Goal: Check status: Check status

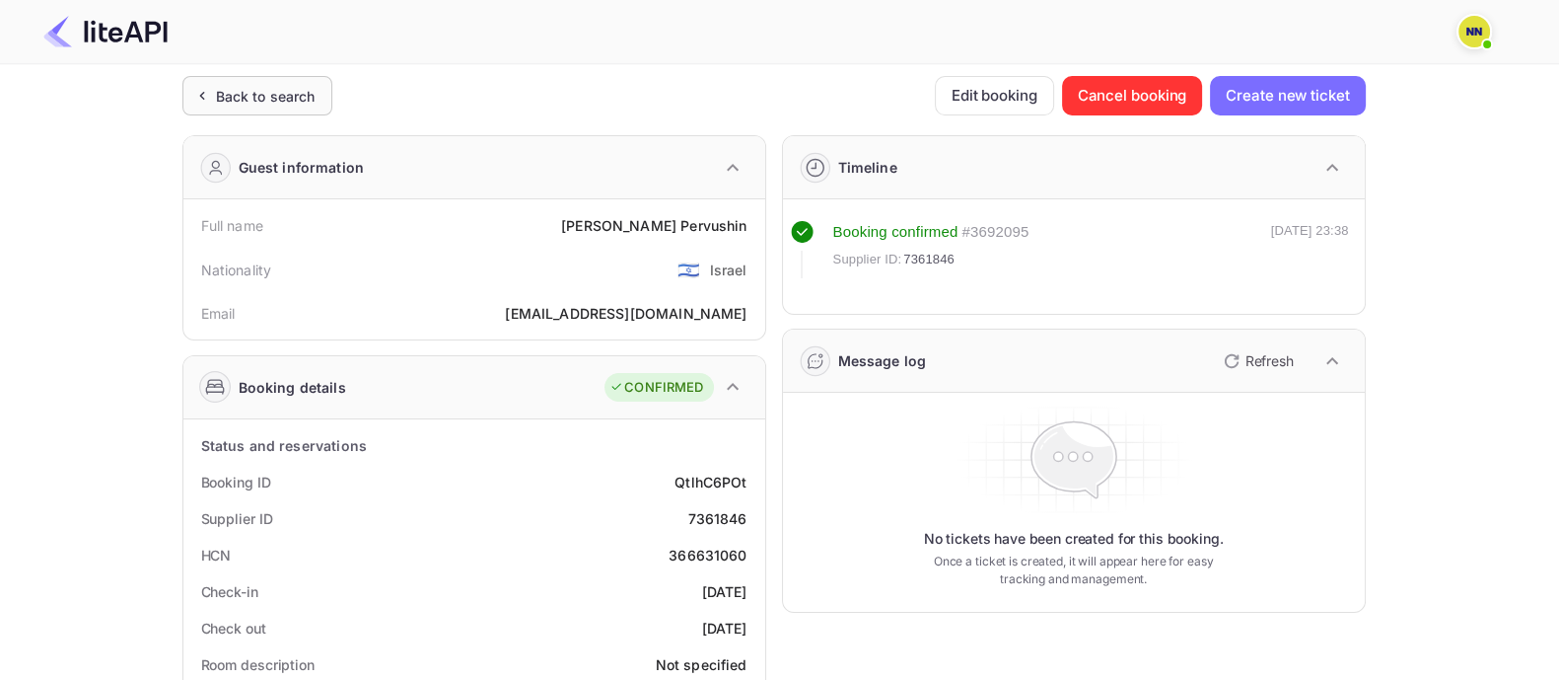
click at [244, 91] on div "Back to search" at bounding box center [266, 96] width 100 height 21
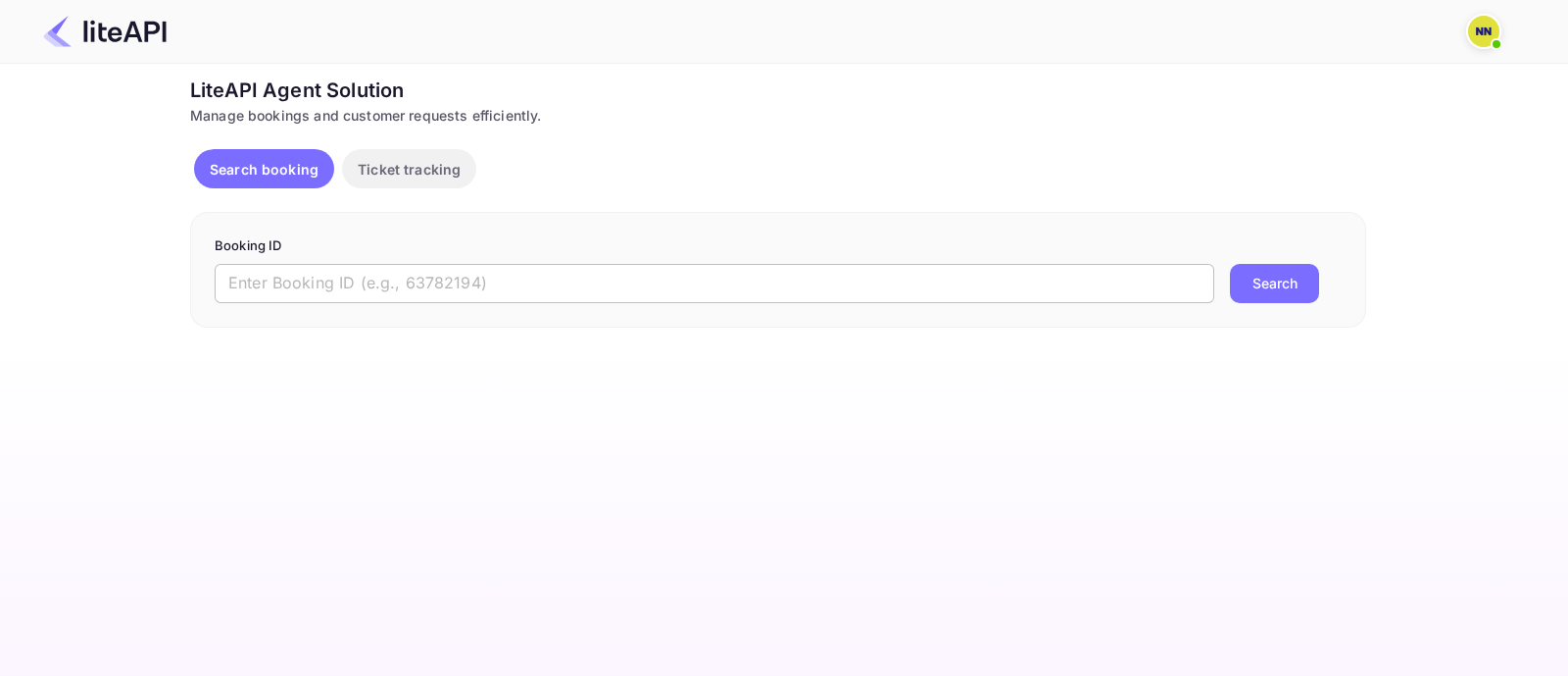
click at [803, 296] on input "text" at bounding box center [714, 282] width 1000 height 39
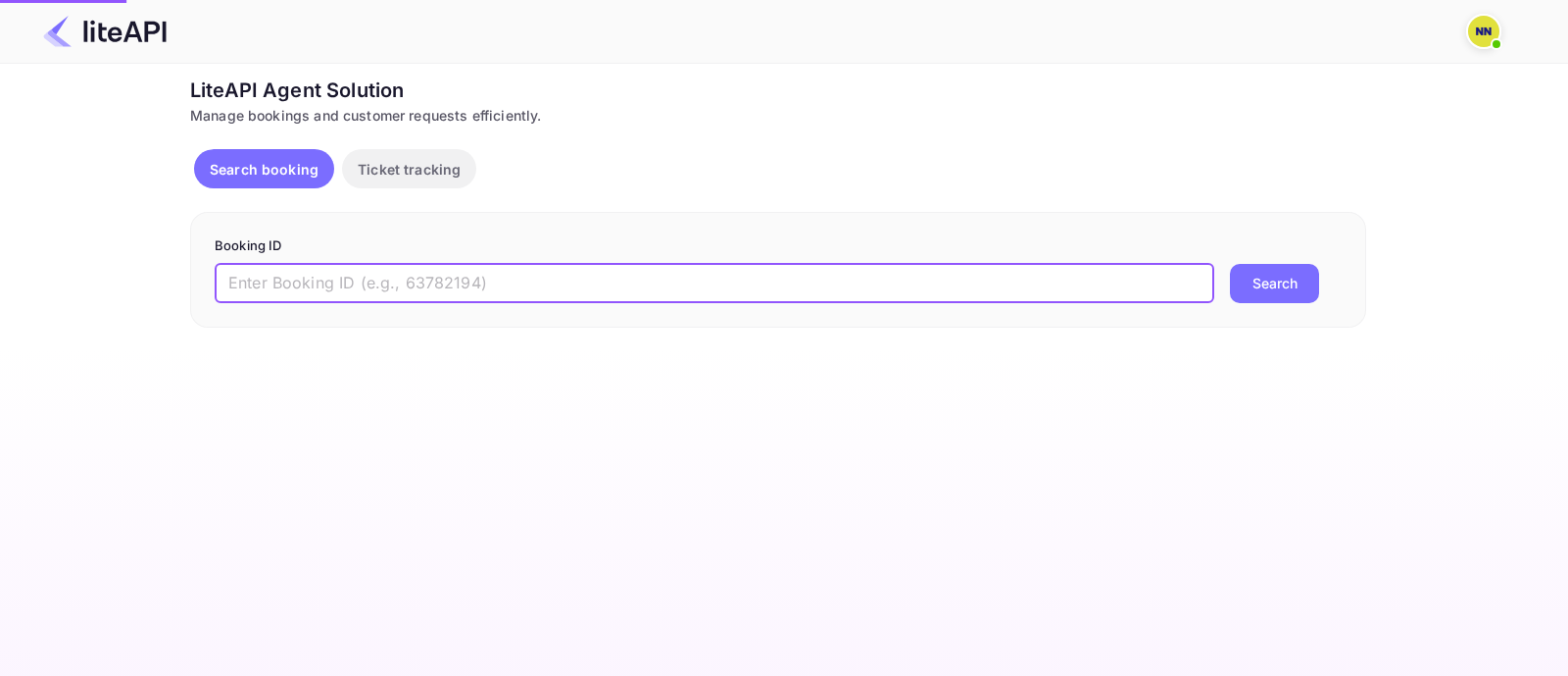
paste input "7457530"
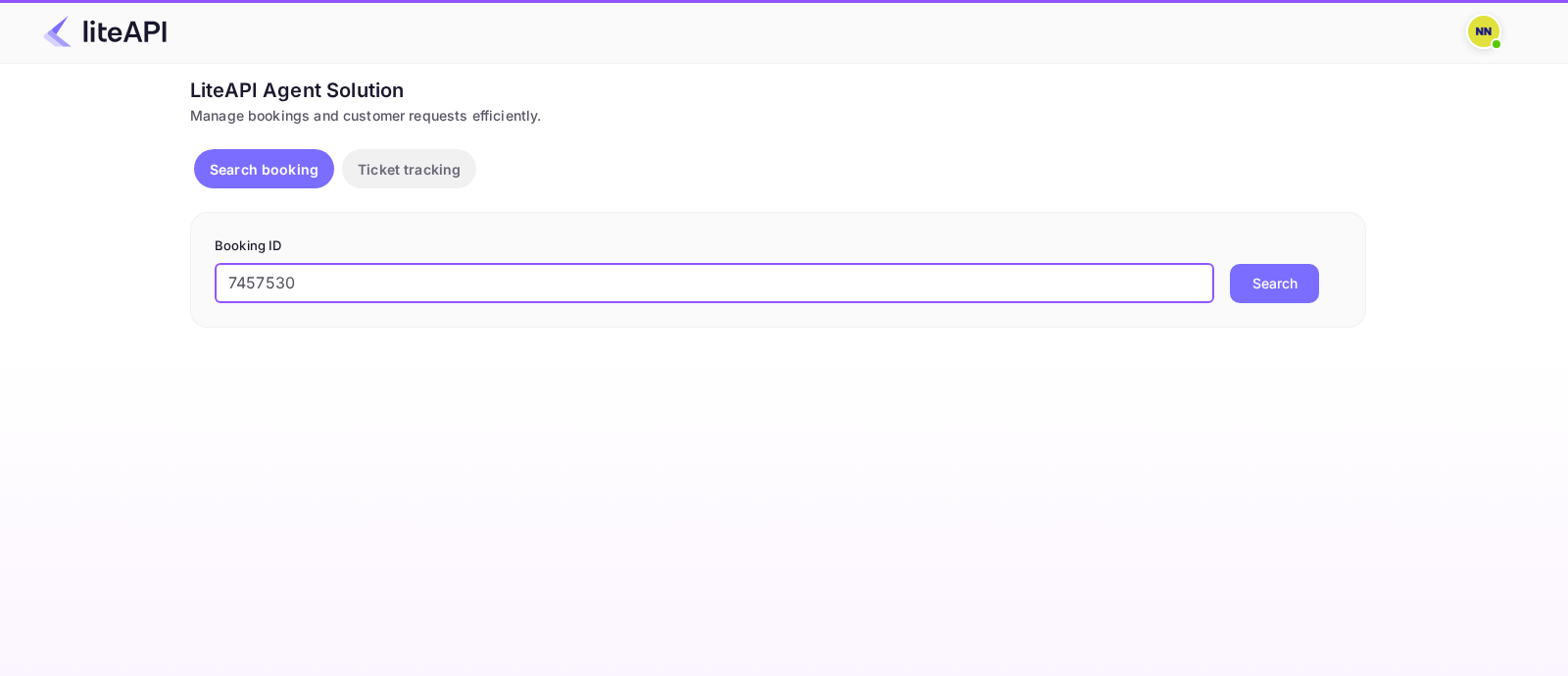
type input "7457530"
click at [1305, 288] on button "Search" at bounding box center [1275, 282] width 89 height 39
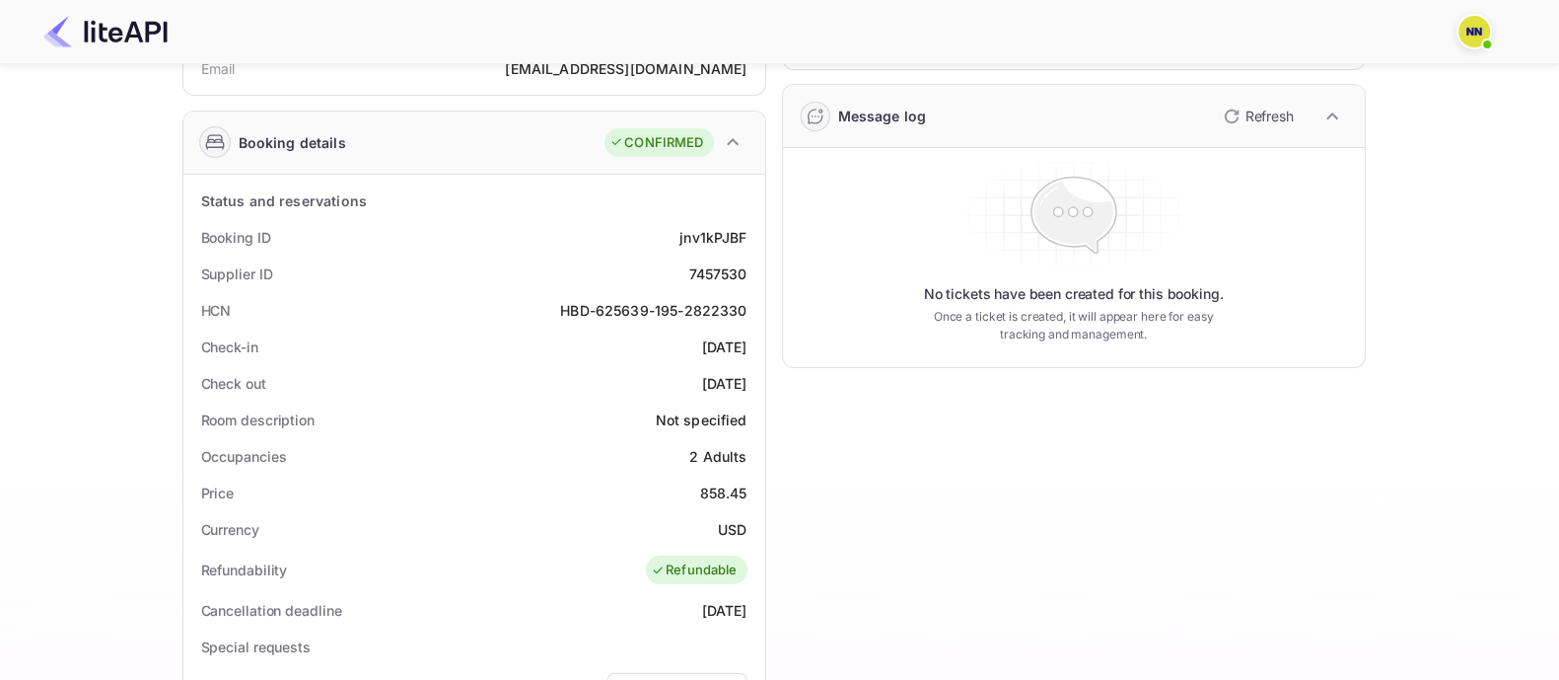
scroll to position [246, 0]
click at [606, 310] on div "HBD-625639-195-2822330" at bounding box center [653, 309] width 186 height 21
copy div "HBD-625639-195-2822330"
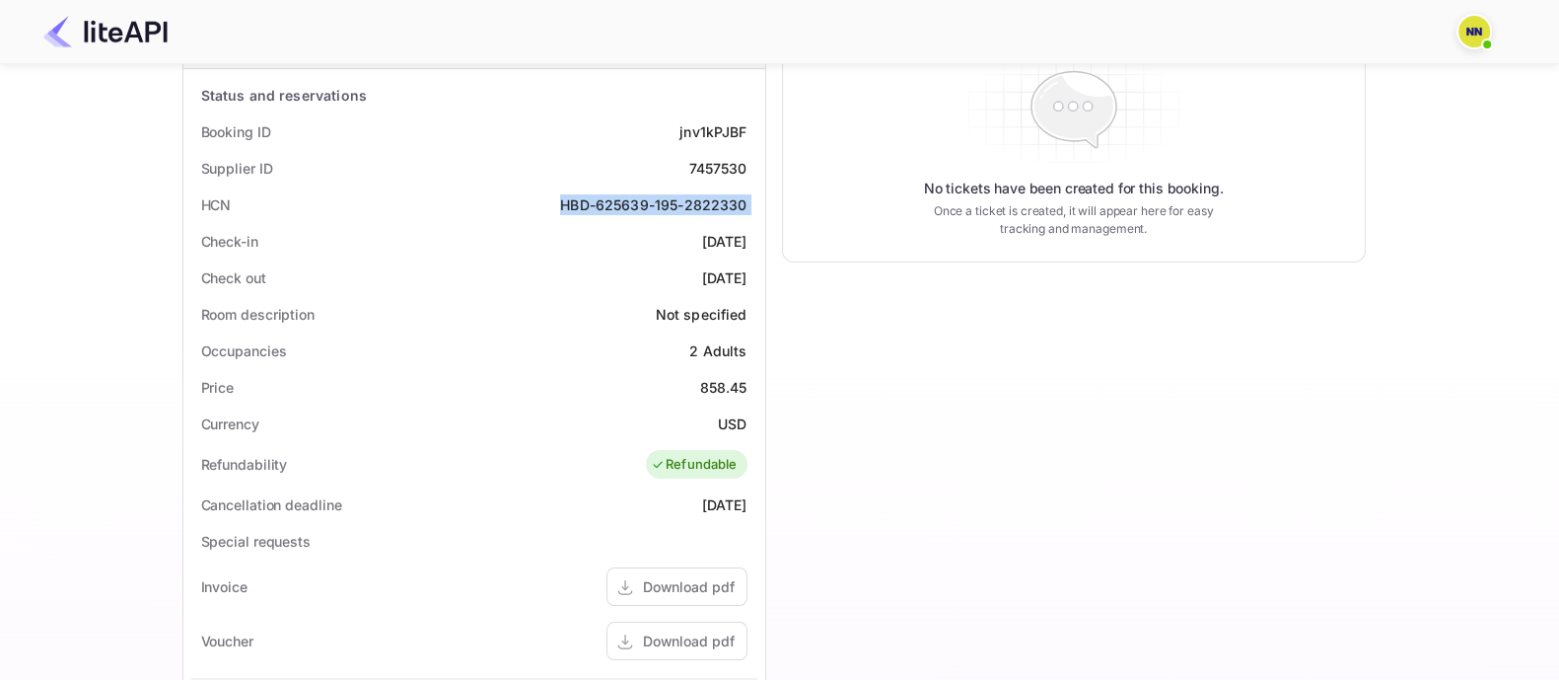
scroll to position [0, 0]
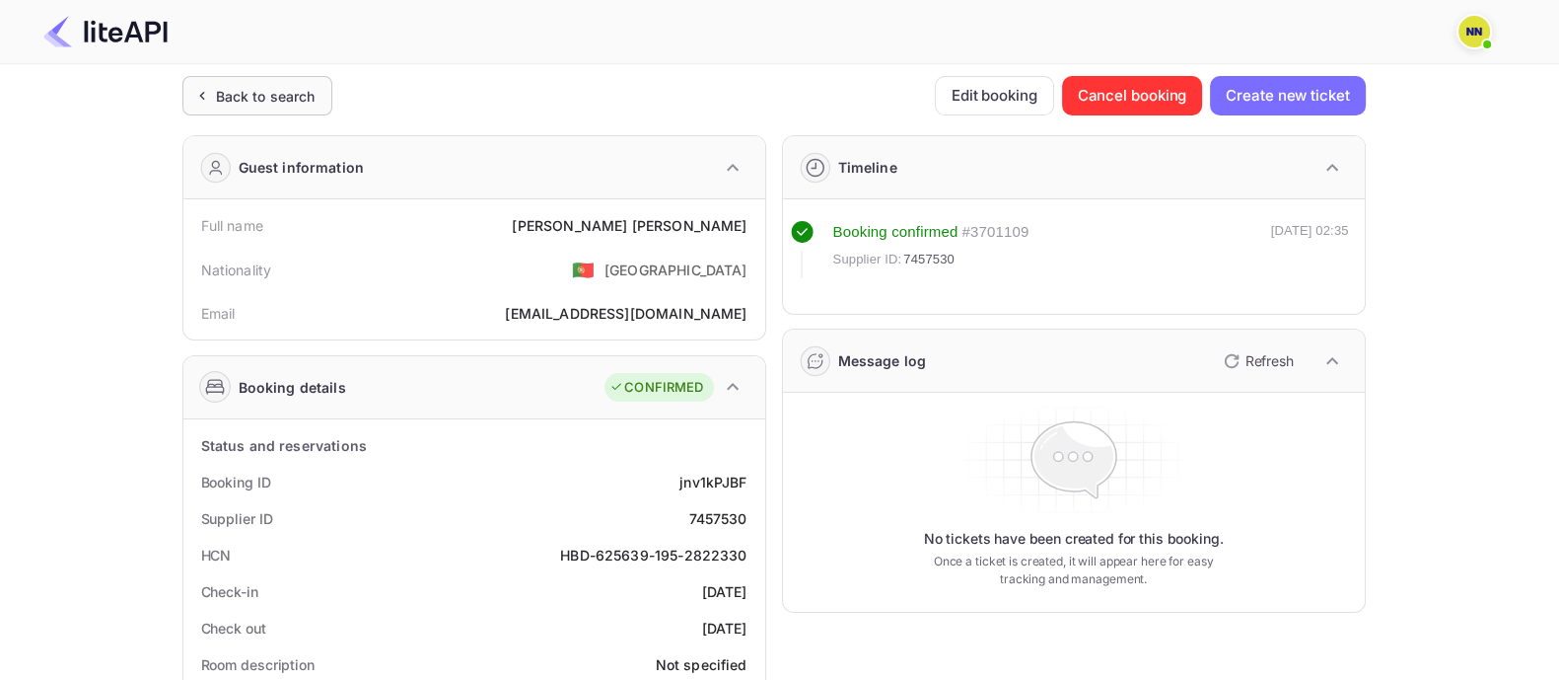
click at [280, 99] on div "Back to search" at bounding box center [266, 96] width 100 height 21
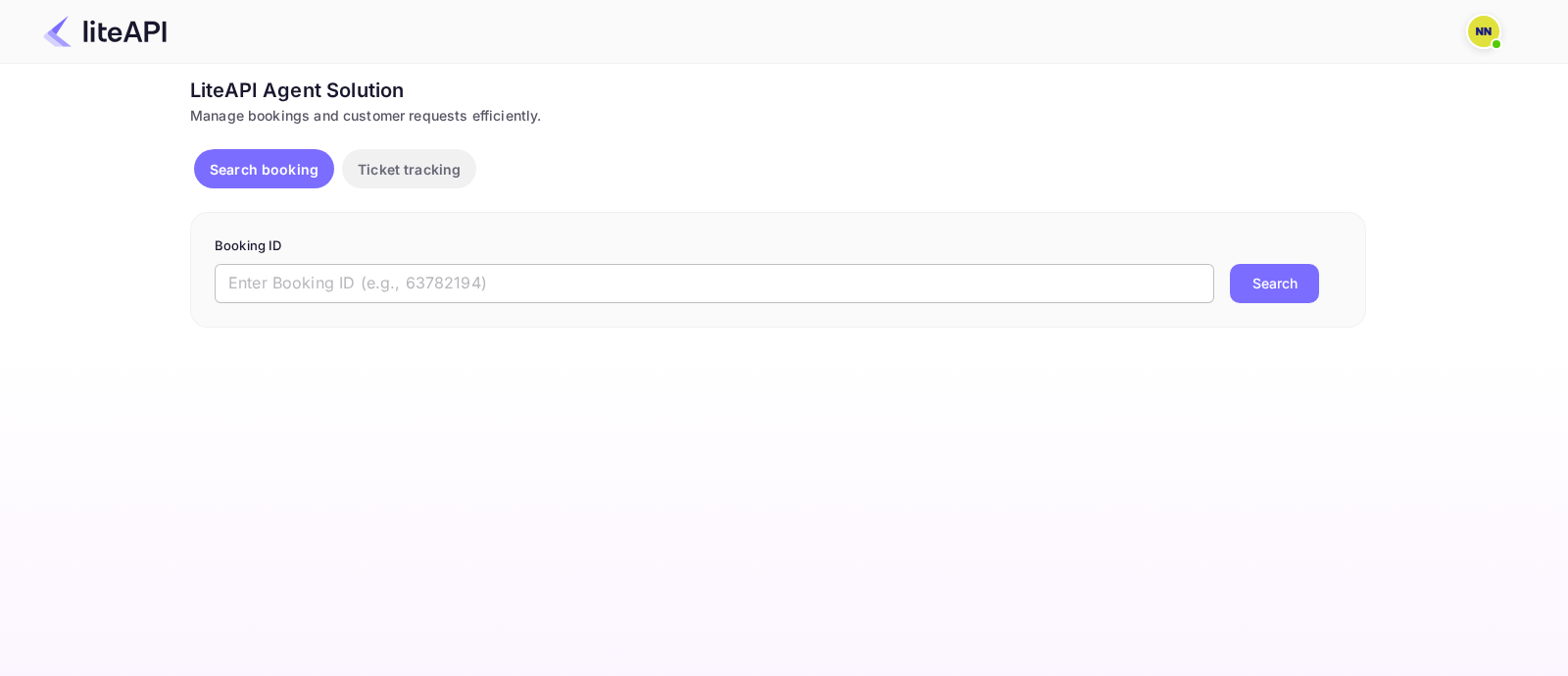
click at [272, 286] on input "text" at bounding box center [714, 282] width 1000 height 39
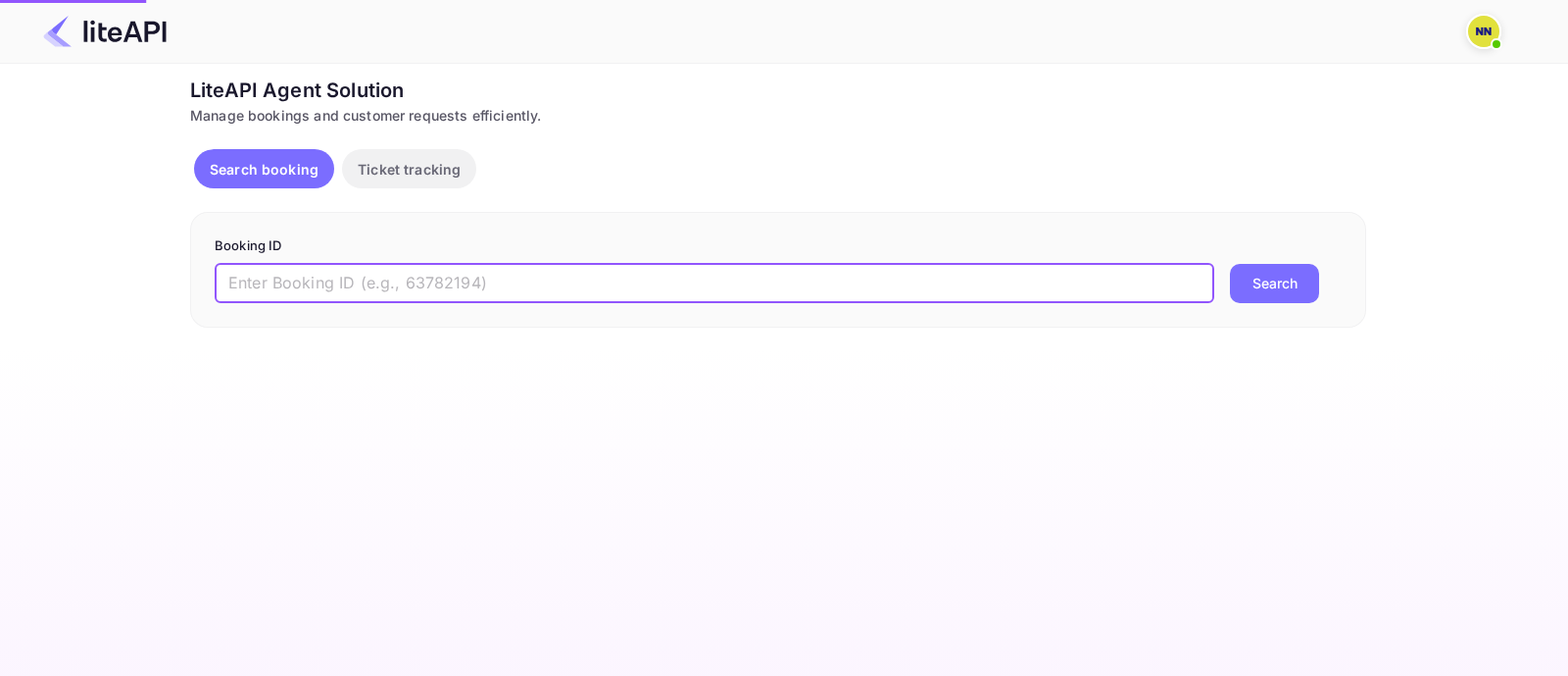
paste input "8378599"
type input "8378599"
click at [1270, 277] on button "Search" at bounding box center [1275, 282] width 89 height 39
